Goal: Find specific page/section: Find specific page/section

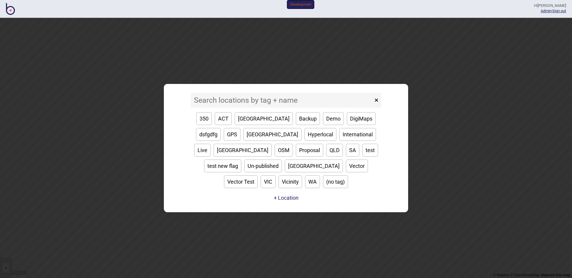
click at [234, 108] on input at bounding box center [282, 100] width 182 height 15
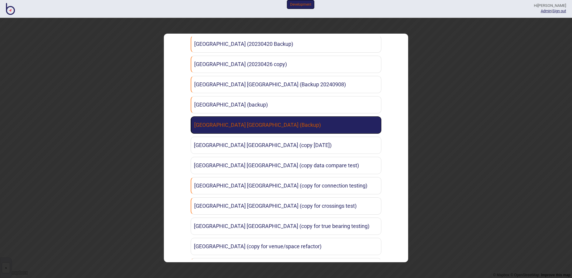
scroll to position [183, 0]
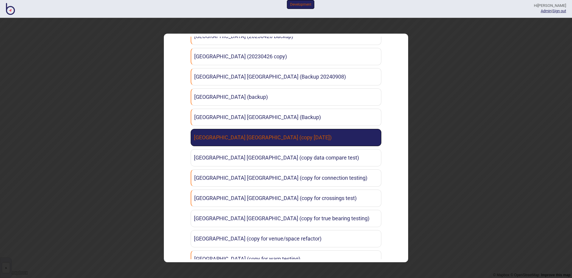
type input "[PERSON_NAME]"
click at [280, 141] on link "[GEOGRAPHIC_DATA] [GEOGRAPHIC_DATA] (copy [DATE])" at bounding box center [286, 137] width 191 height 17
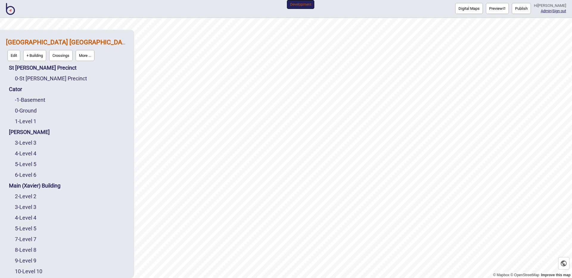
click at [506, 10] on button "Preview" at bounding box center [497, 8] width 23 height 11
